Goal: Task Accomplishment & Management: Use online tool/utility

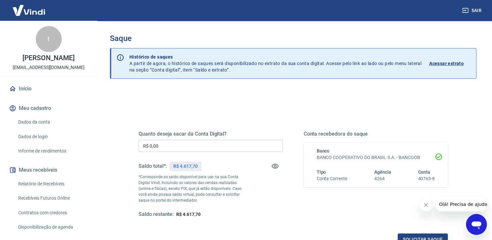
click at [170, 147] on input "R$ 0,00" at bounding box center [210, 146] width 144 height 12
type input "R$ 4.600,00"
click at [430, 237] on button "Solicitar saque" at bounding box center [422, 239] width 50 height 12
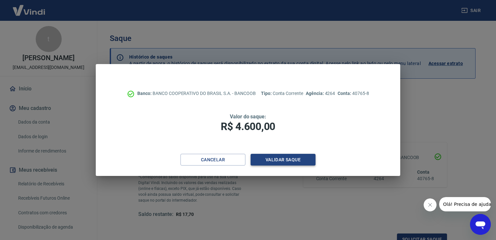
click at [283, 161] on button "Validar saque" at bounding box center [283, 160] width 65 height 12
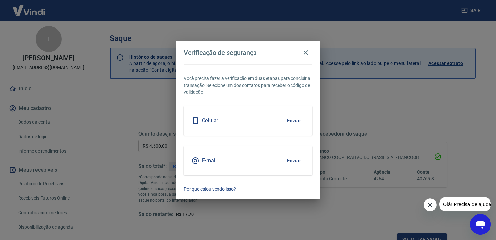
scroll to position [5, 0]
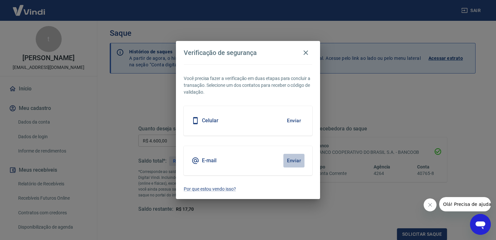
click at [284, 161] on button "Enviar" at bounding box center [294, 161] width 21 height 14
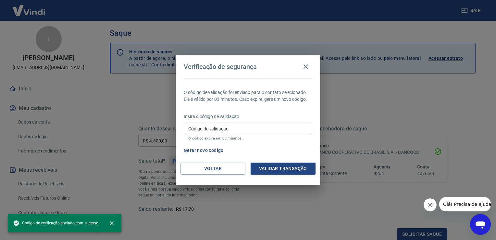
click at [292, 161] on div "O código de validação foi enviado para o contato selecionado. Ele é válido por …" at bounding box center [248, 120] width 144 height 84
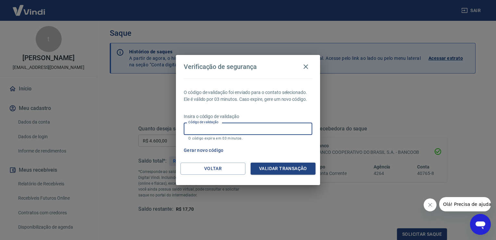
click at [237, 123] on input "Código de validação" at bounding box center [248, 128] width 129 height 12
type input "450700"
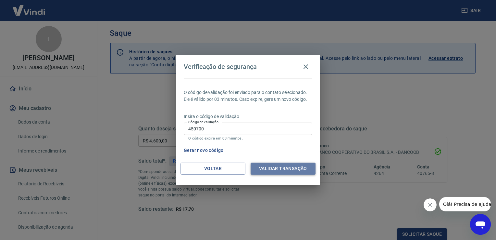
click at [266, 166] on button "Validar transação" at bounding box center [283, 168] width 65 height 12
